Goal: Navigation & Orientation: Find specific page/section

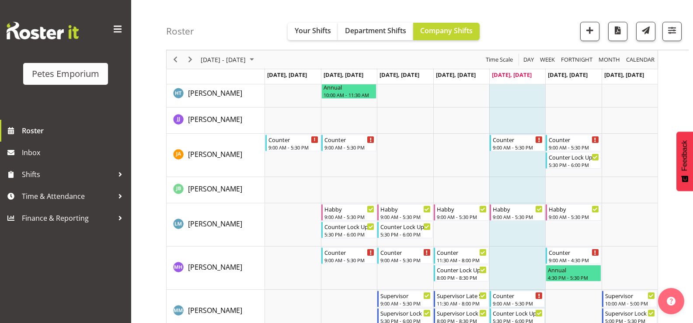
scroll to position [437, 0]
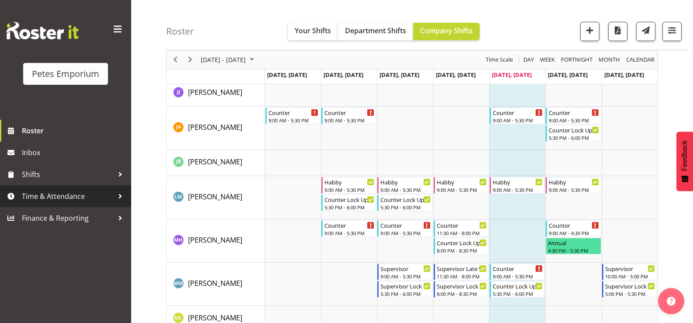
click at [100, 198] on span "Time & Attendance" at bounding box center [68, 196] width 92 height 13
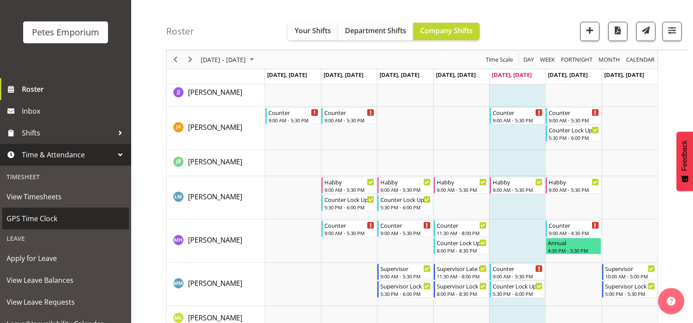
scroll to position [77, 0]
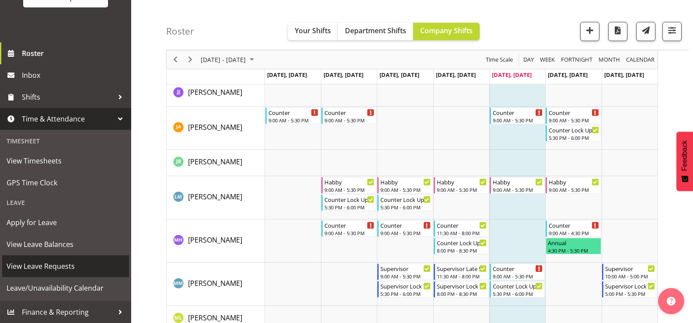
click at [88, 271] on span "View Leave Requests" at bounding box center [66, 266] width 118 height 13
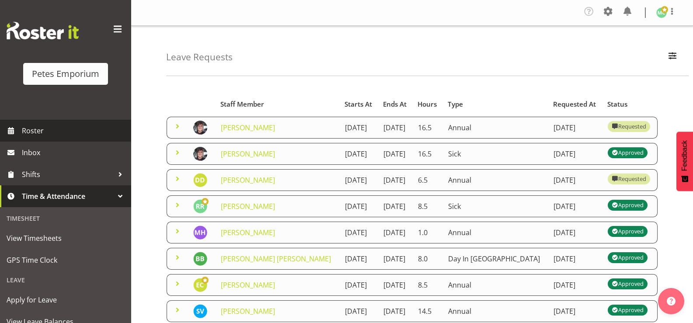
click at [40, 132] on span "Roster" at bounding box center [74, 130] width 105 height 13
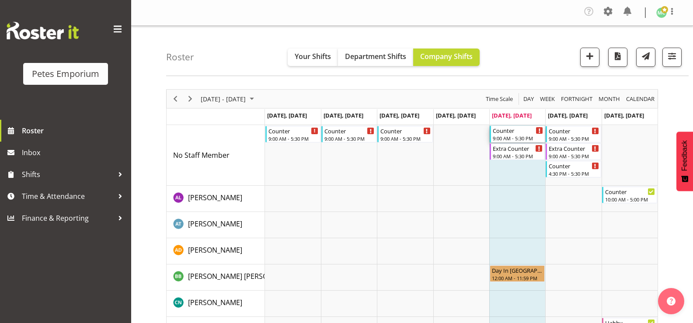
click at [519, 135] on div "9:00 AM - 5:30 PM" at bounding box center [518, 138] width 50 height 7
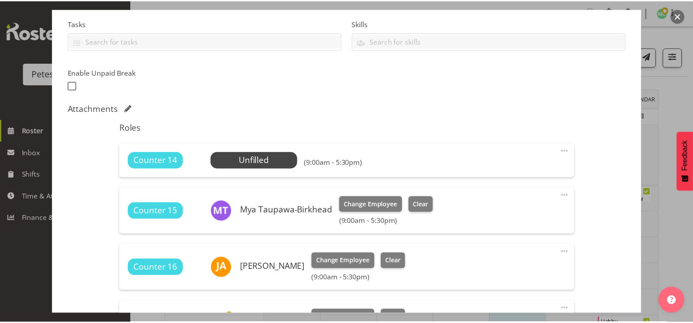
scroll to position [168, 0]
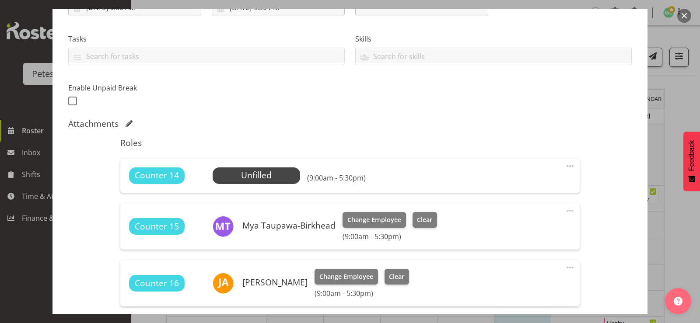
click at [687, 17] on button "button" at bounding box center [684, 16] width 14 height 14
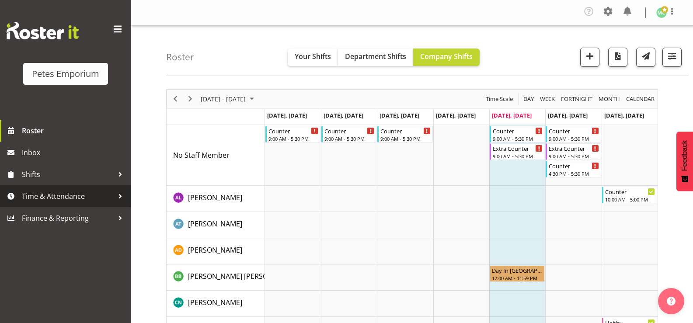
click at [74, 196] on span "Time & Attendance" at bounding box center [68, 196] width 92 height 13
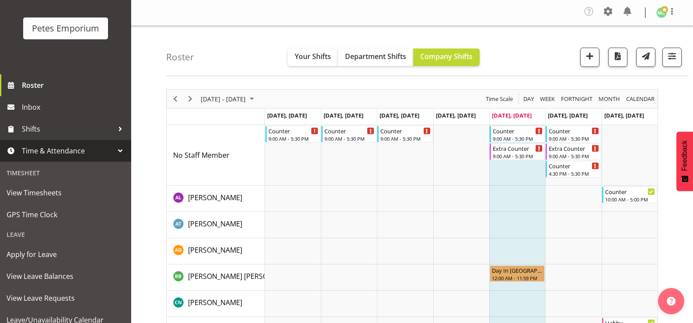
scroll to position [77, 0]
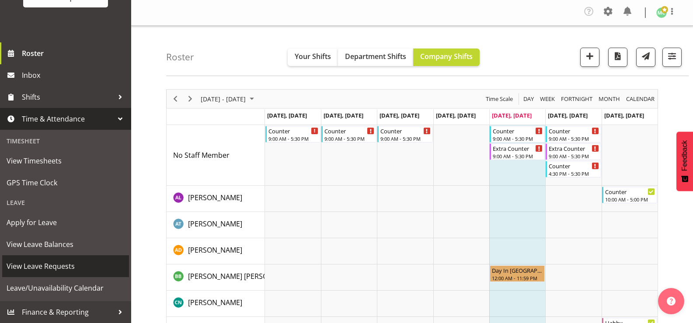
click at [78, 264] on span "View Leave Requests" at bounding box center [66, 266] width 118 height 13
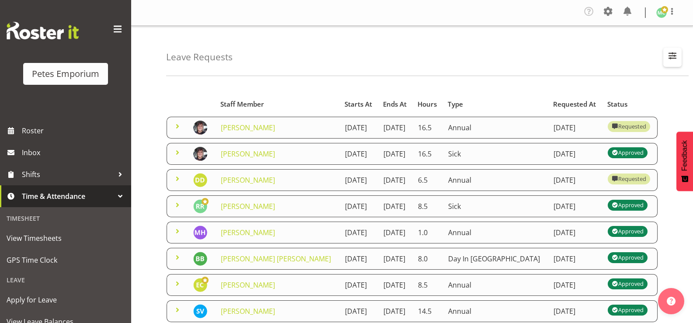
click at [667, 59] on span "button" at bounding box center [672, 55] width 11 height 11
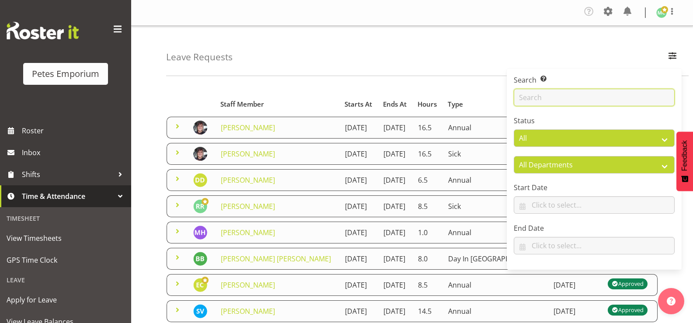
click at [551, 94] on input "text" at bounding box center [594, 97] width 161 height 17
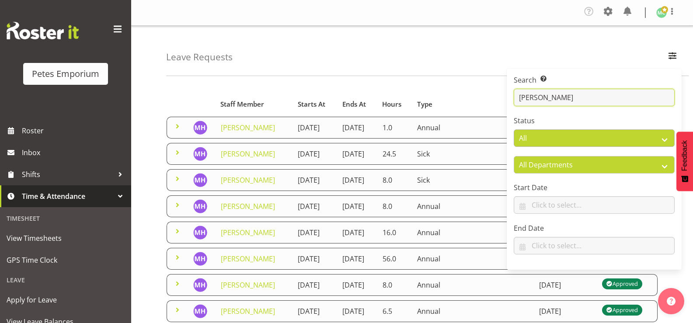
type input "mackenzie"
click at [369, 57] on div "Leave Requests Search Search for a particular employee mackenzie Status All App…" at bounding box center [427, 51] width 523 height 50
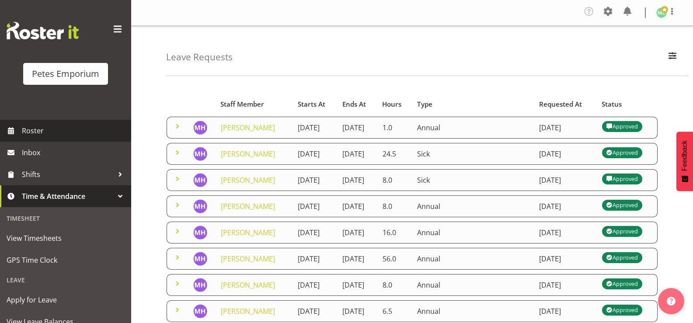
click at [52, 126] on span "Roster" at bounding box center [74, 130] width 105 height 13
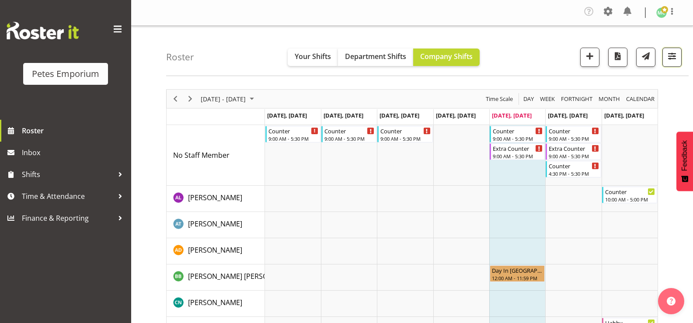
click at [674, 55] on span "button" at bounding box center [671, 55] width 11 height 11
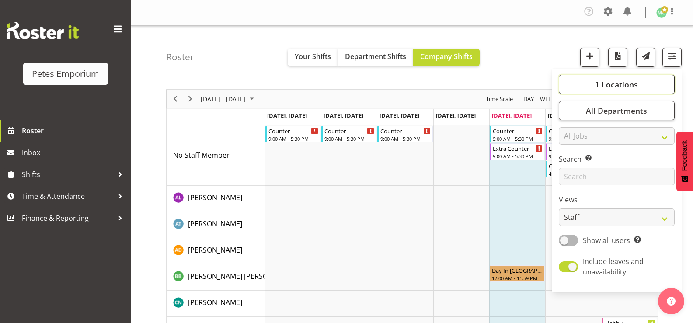
click at [581, 86] on button "1 Locations" at bounding box center [617, 84] width 116 height 19
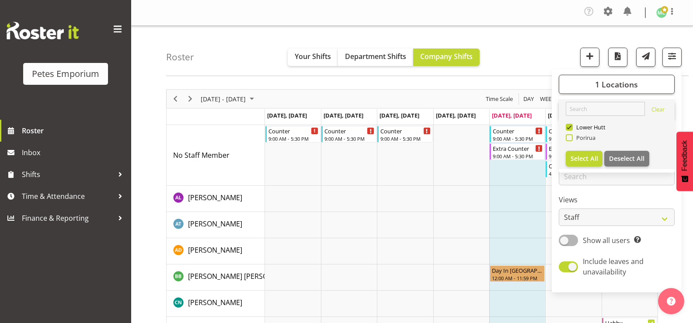
click at [573, 138] on span at bounding box center [569, 137] width 7 height 7
click at [572, 138] on input "Porirua" at bounding box center [569, 138] width 6 height 6
checkbox input "true"
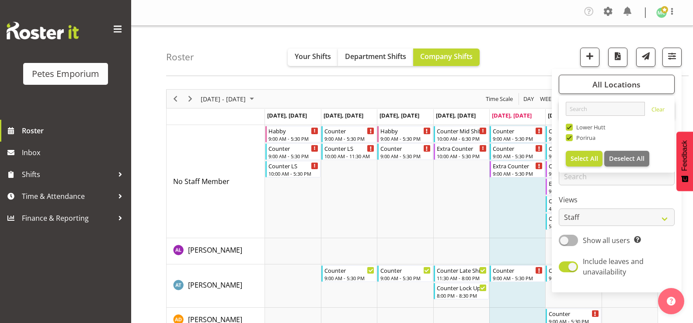
click at [515, 52] on div "Roster Your Shifts Department Shifts Company Shifts All Locations Clear Lower H…" at bounding box center [427, 51] width 523 height 50
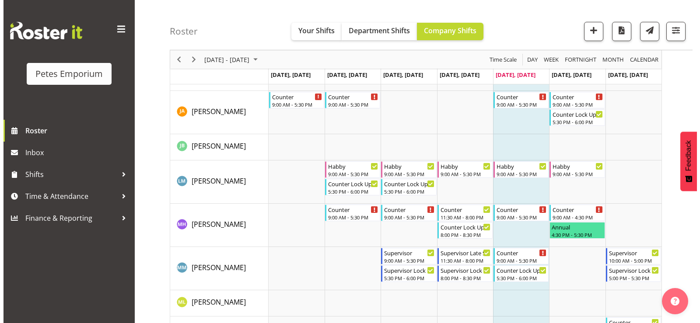
scroll to position [612, 0]
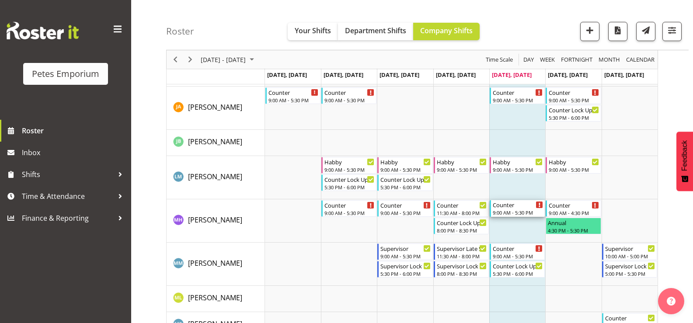
click at [514, 211] on div "9:00 AM - 5:30 PM" at bounding box center [518, 212] width 50 height 7
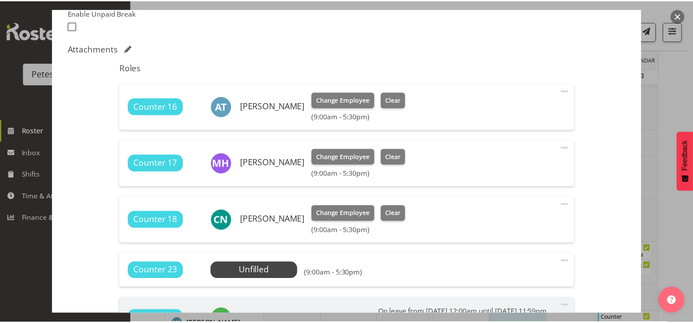
scroll to position [219, 0]
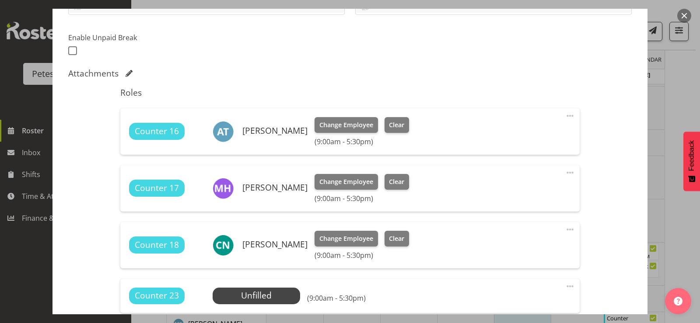
click at [684, 17] on button "button" at bounding box center [684, 16] width 14 height 14
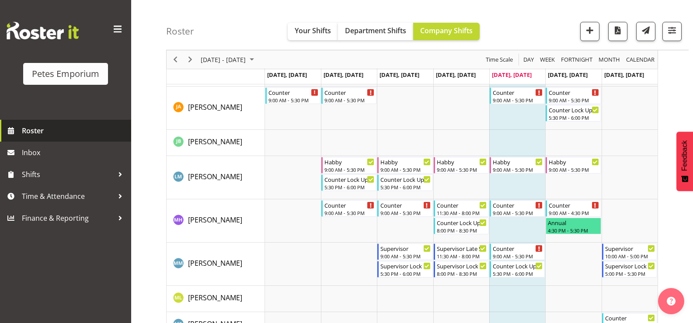
click at [59, 126] on span "Roster" at bounding box center [74, 130] width 105 height 13
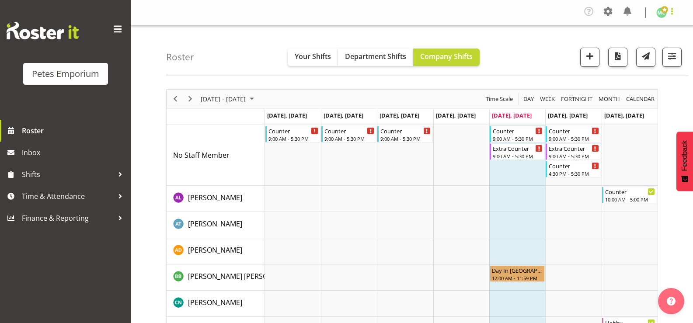
click at [670, 14] on span at bounding box center [672, 11] width 10 height 10
click at [659, 46] on link "Log Out" at bounding box center [635, 48] width 84 height 16
